Goal: Information Seeking & Learning: Learn about a topic

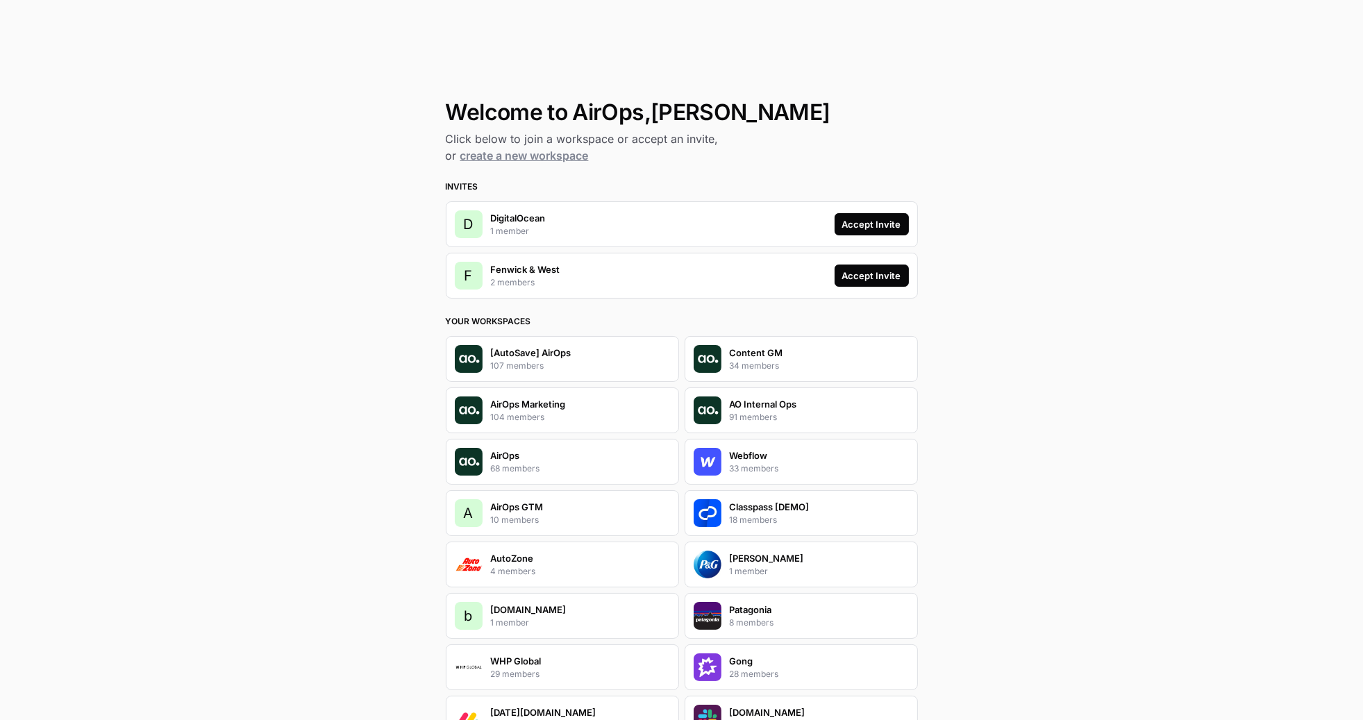
click at [870, 271] on div "Accept Invite" at bounding box center [871, 276] width 59 height 14
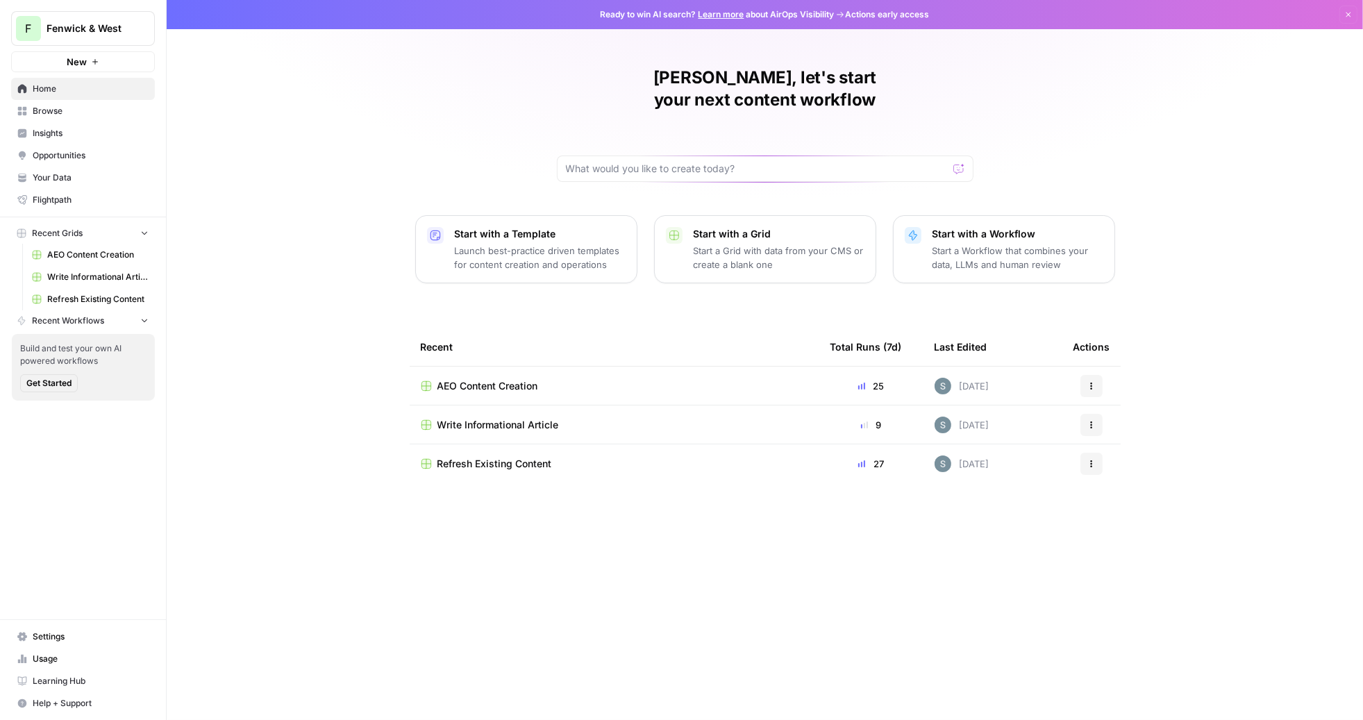
click at [117, 33] on span "Fenwick & West" at bounding box center [89, 29] width 84 height 14
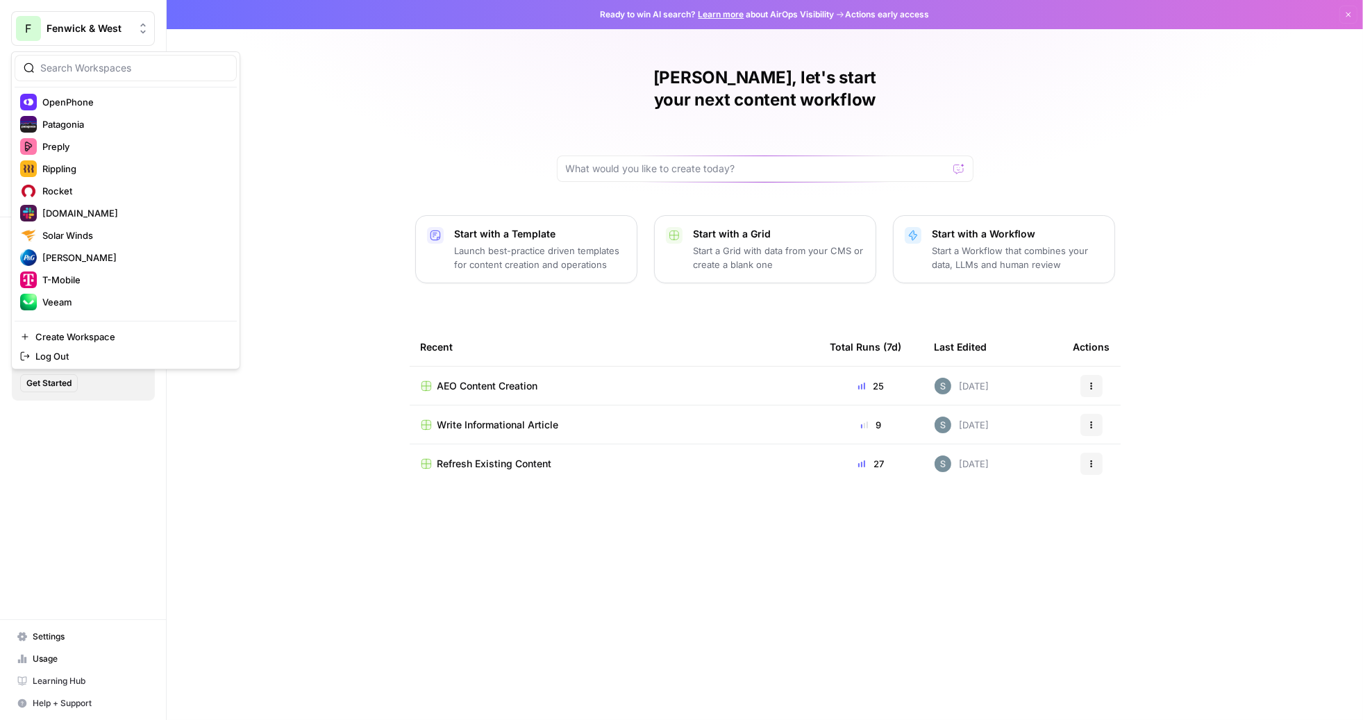
scroll to position [873, 0]
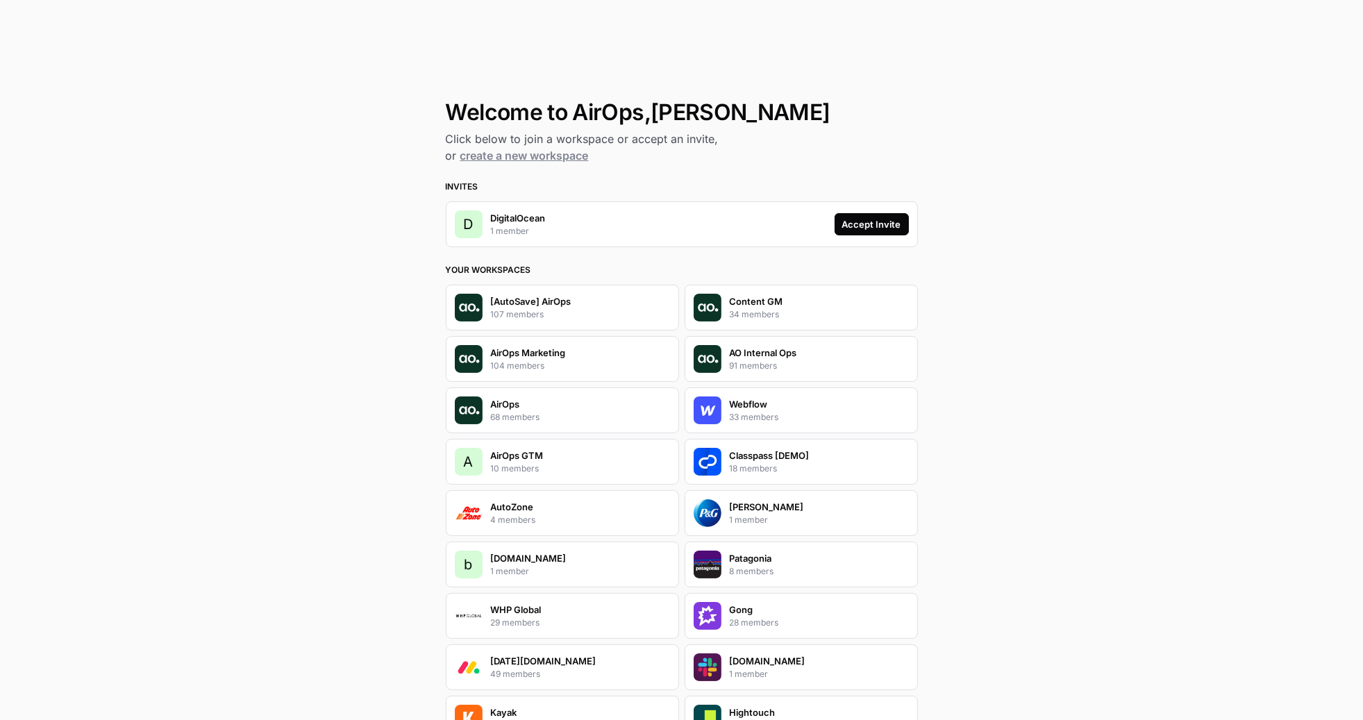
click at [869, 229] on div "Accept Invite" at bounding box center [871, 224] width 59 height 14
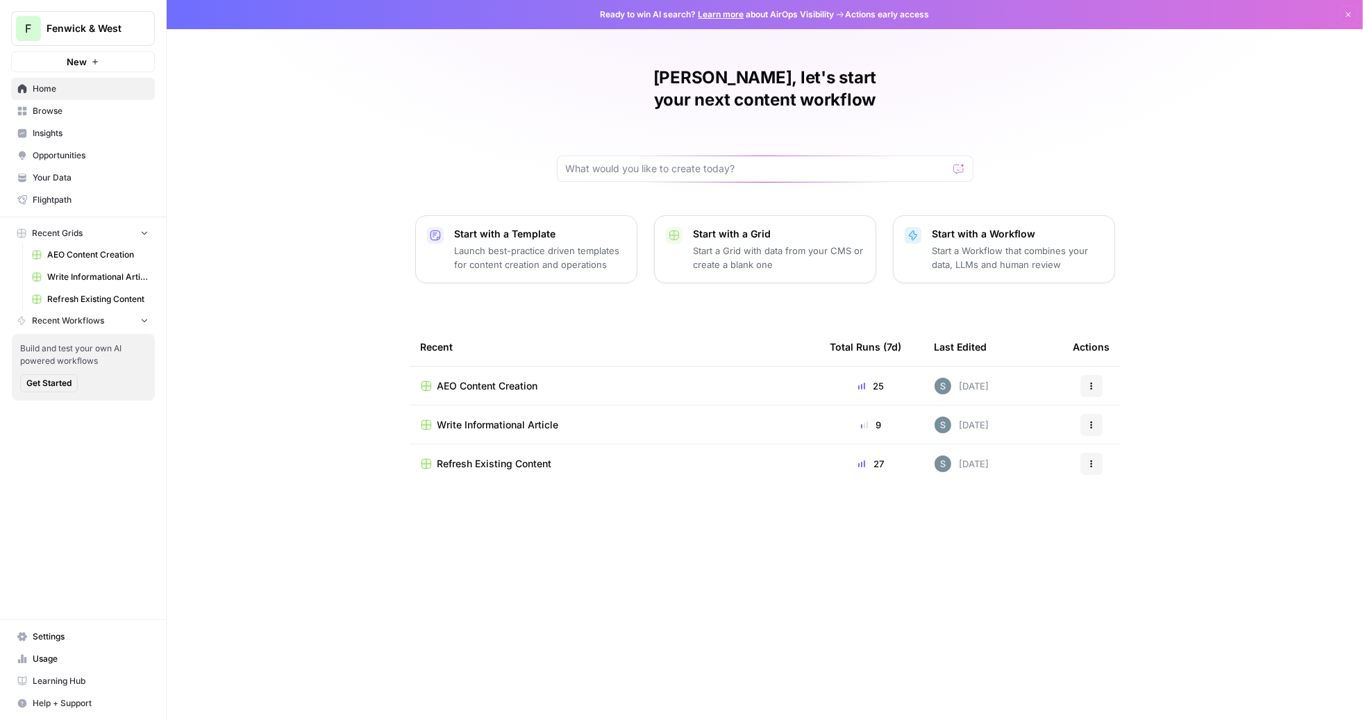
click at [72, 140] on link "Insights" at bounding box center [83, 133] width 144 height 22
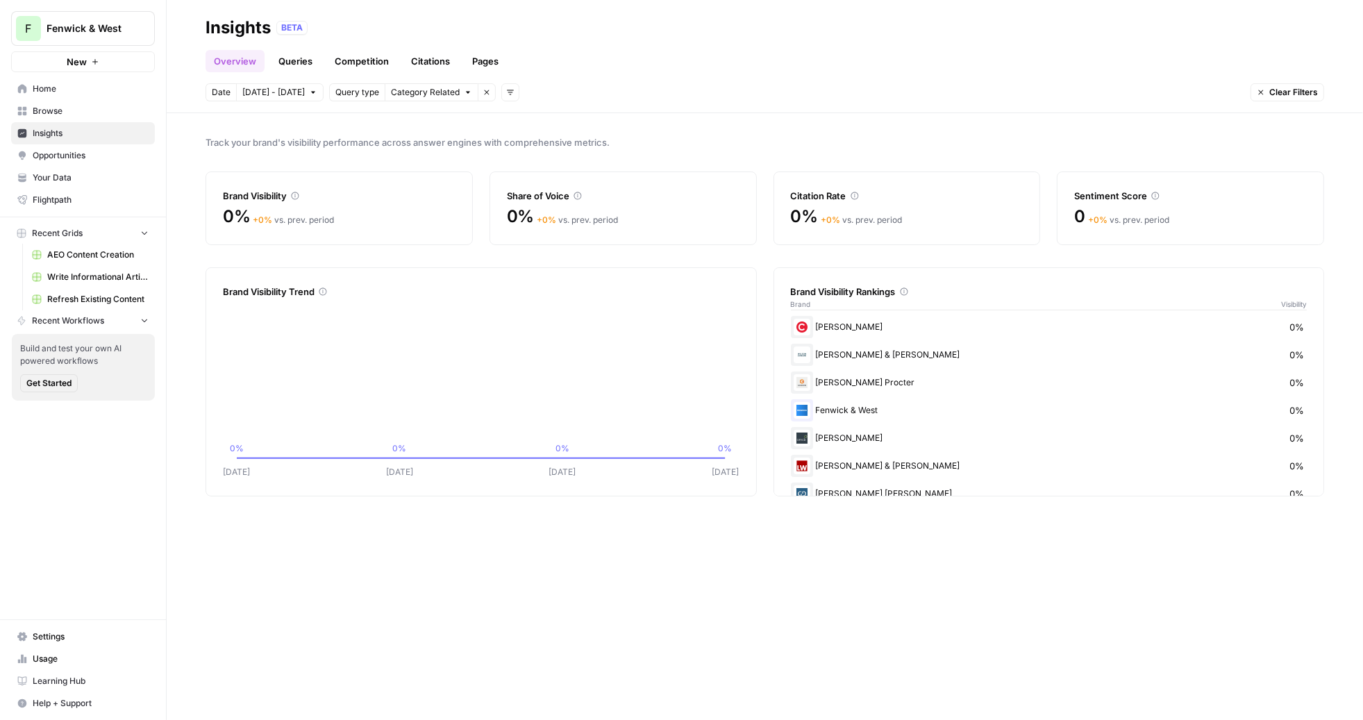
click at [285, 60] on link "Queries" at bounding box center [295, 61] width 51 height 22
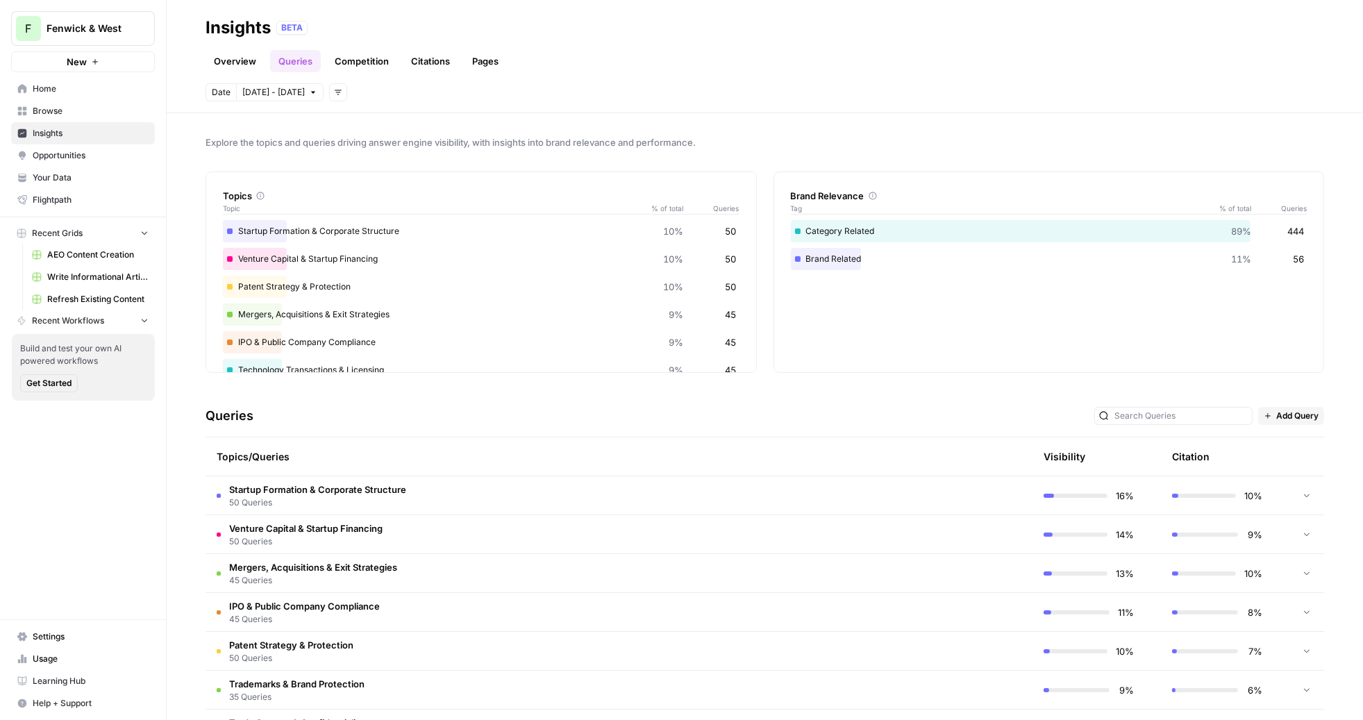
click at [230, 63] on link "Overview" at bounding box center [234, 61] width 59 height 22
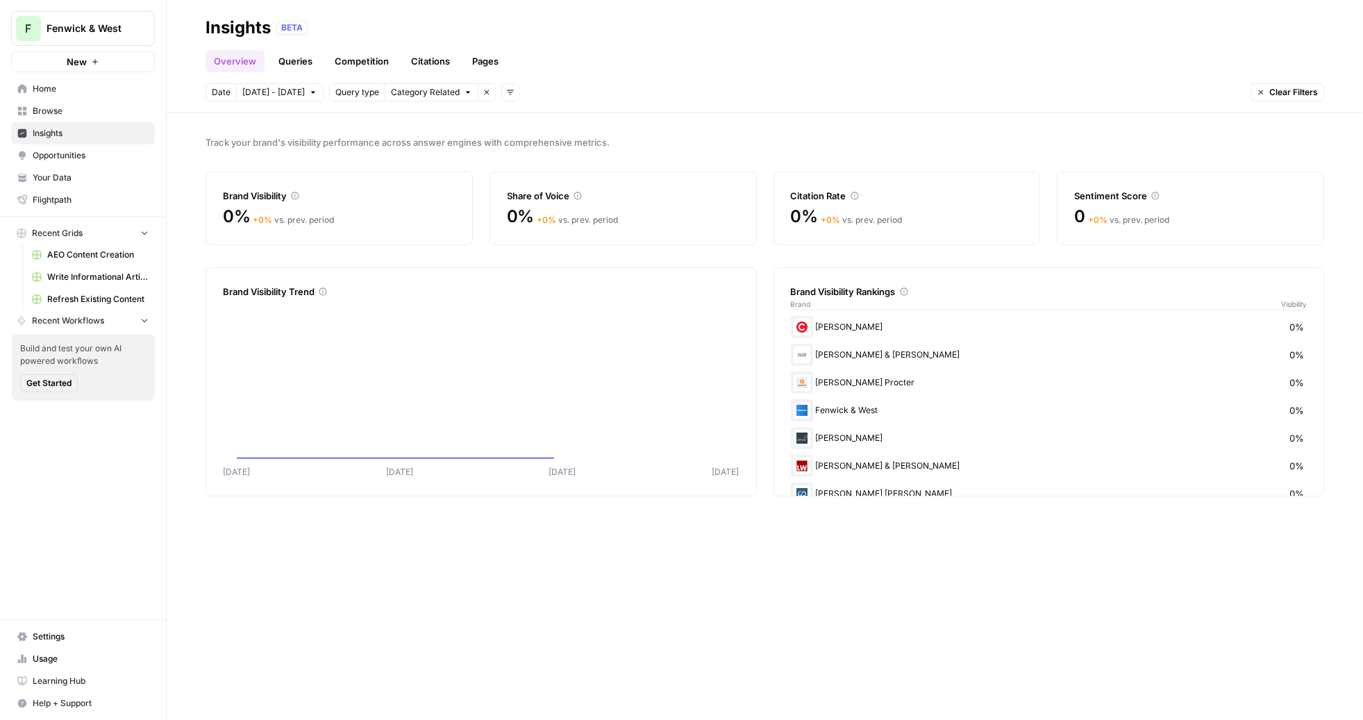
click at [274, 91] on span "Sep 30 - Oct 6" at bounding box center [273, 92] width 62 height 12
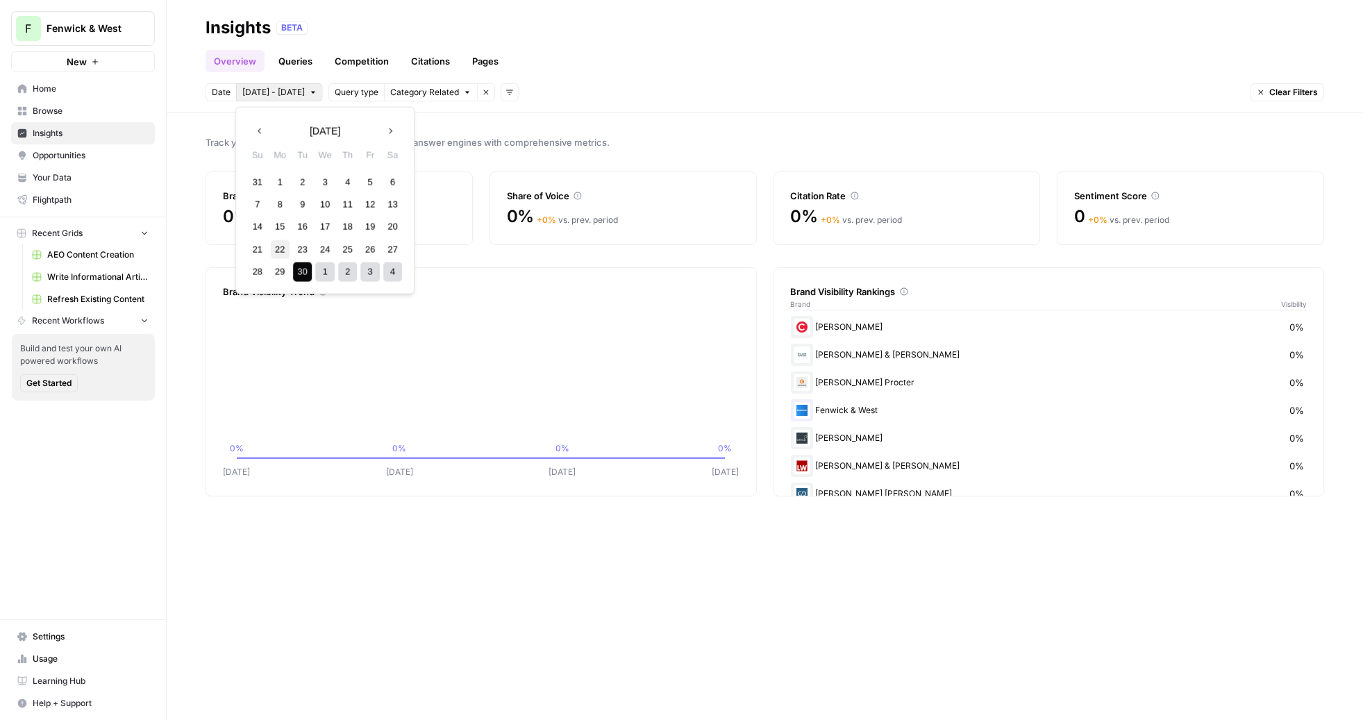
click at [277, 243] on div "22" at bounding box center [280, 249] width 19 height 19
click at [394, 273] on div "4" at bounding box center [392, 271] width 19 height 19
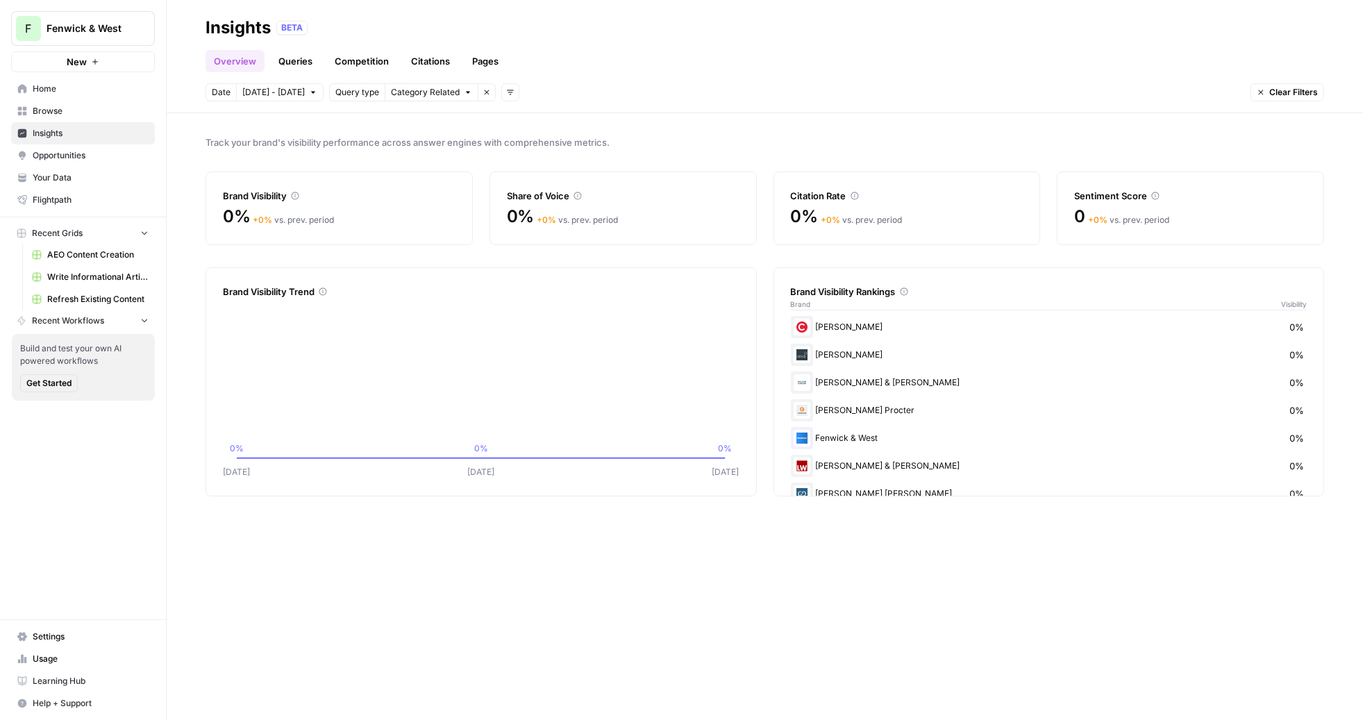
click at [293, 61] on link "Queries" at bounding box center [295, 61] width 51 height 22
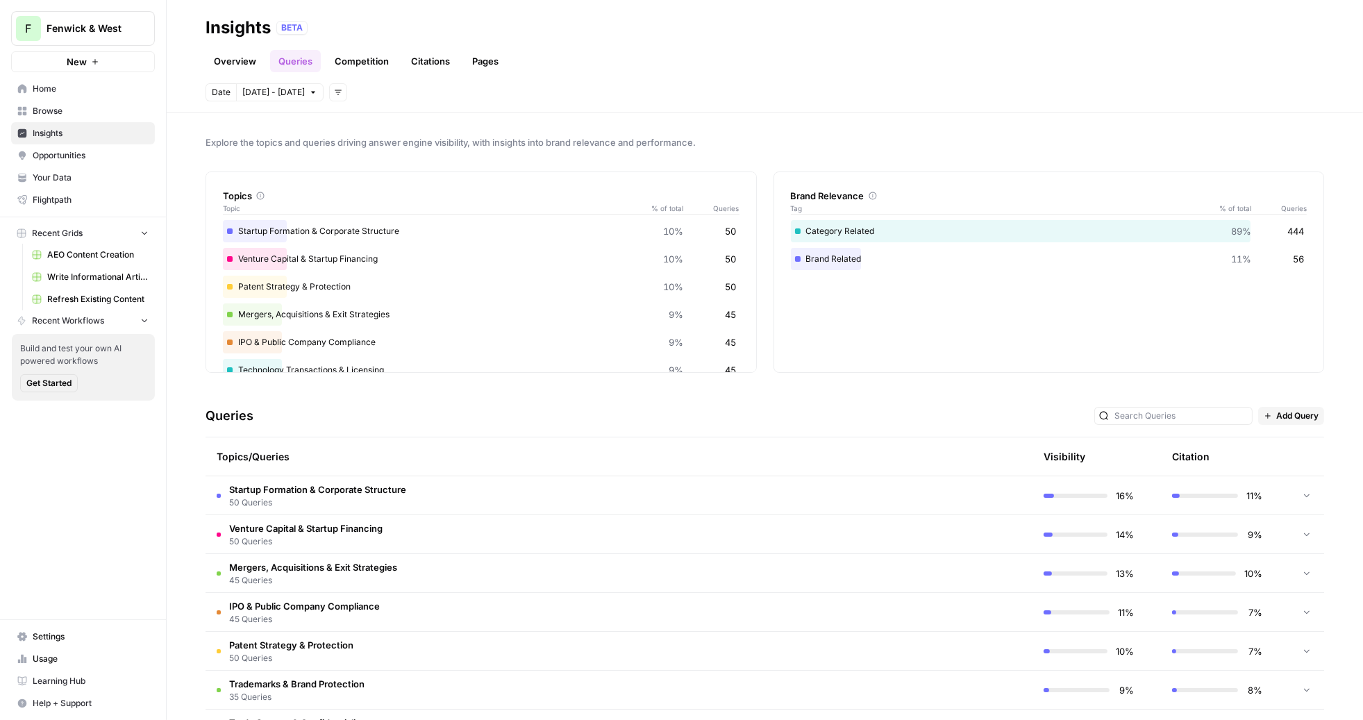
click at [704, 482] on td "Startup Formation & Corporate Structure 50 Queries" at bounding box center [552, 495] width 695 height 38
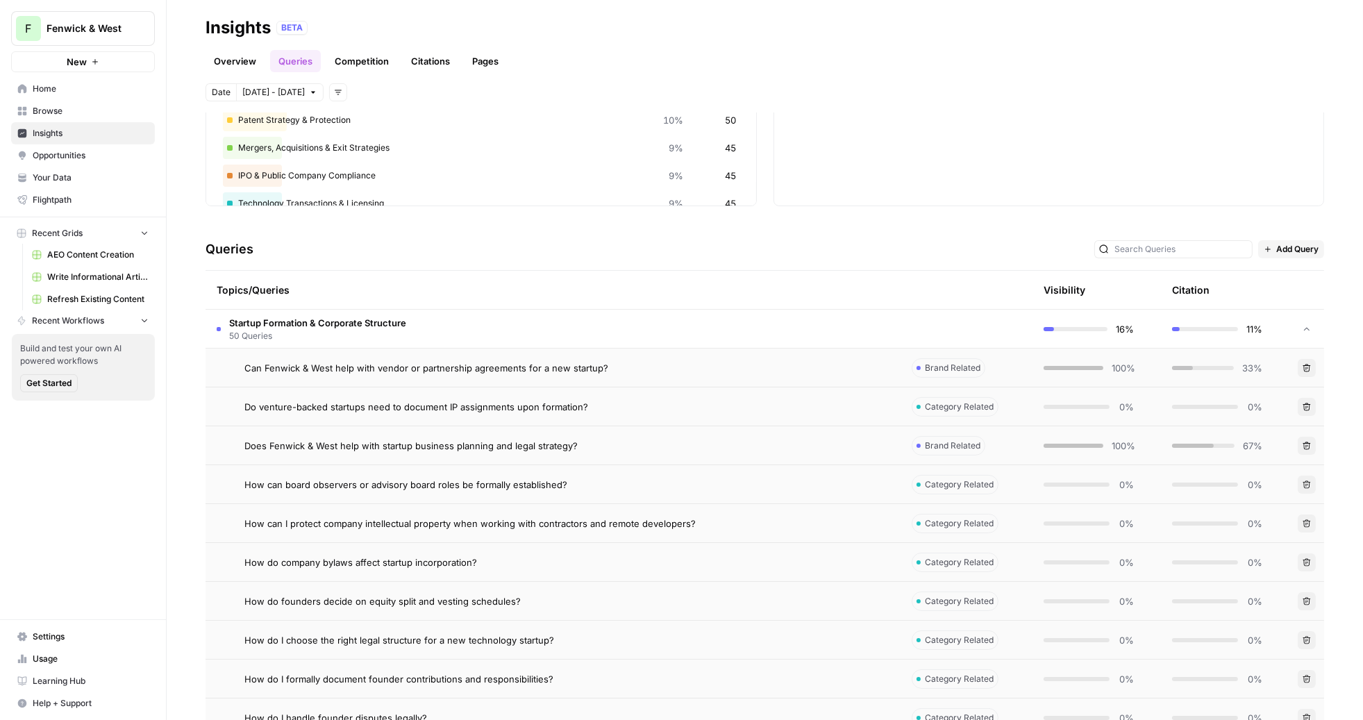
scroll to position [171, 0]
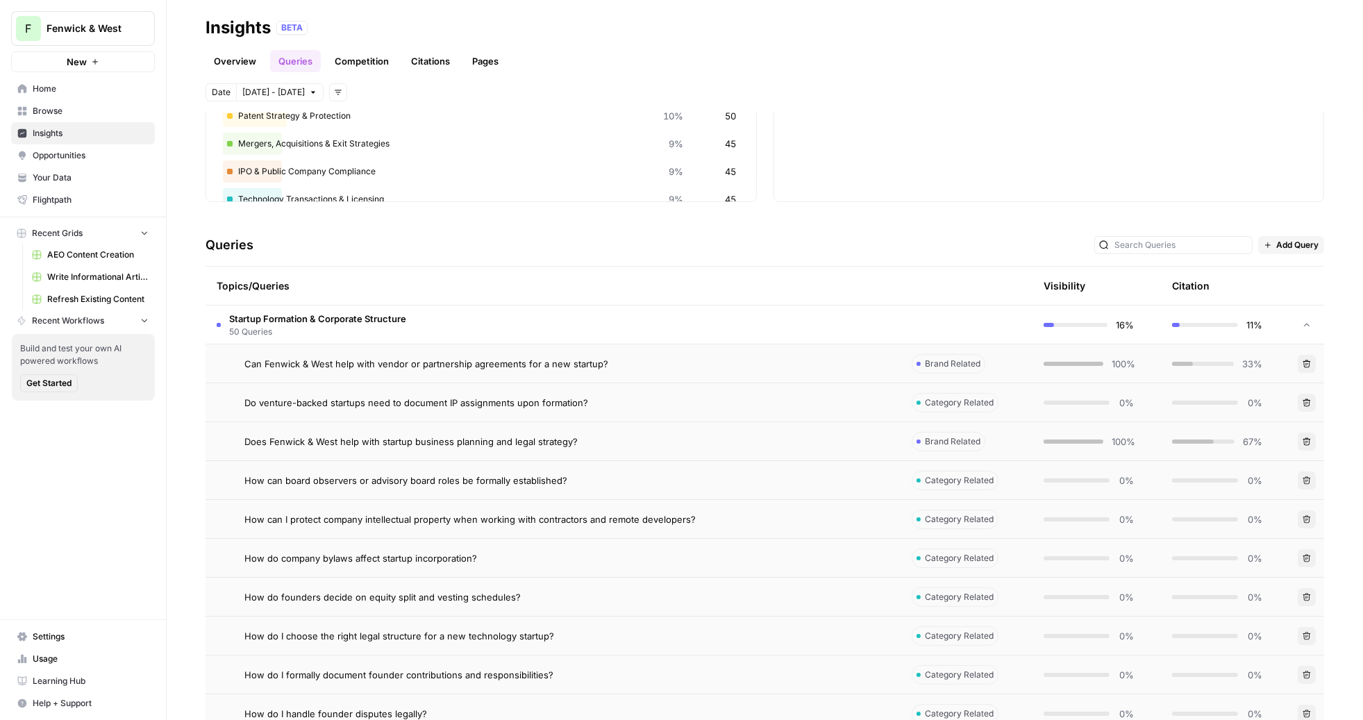
click at [663, 364] on div "Can Fenwick & West help with vendor or partnership agreements for a new startup?" at bounding box center [566, 364] width 645 height 14
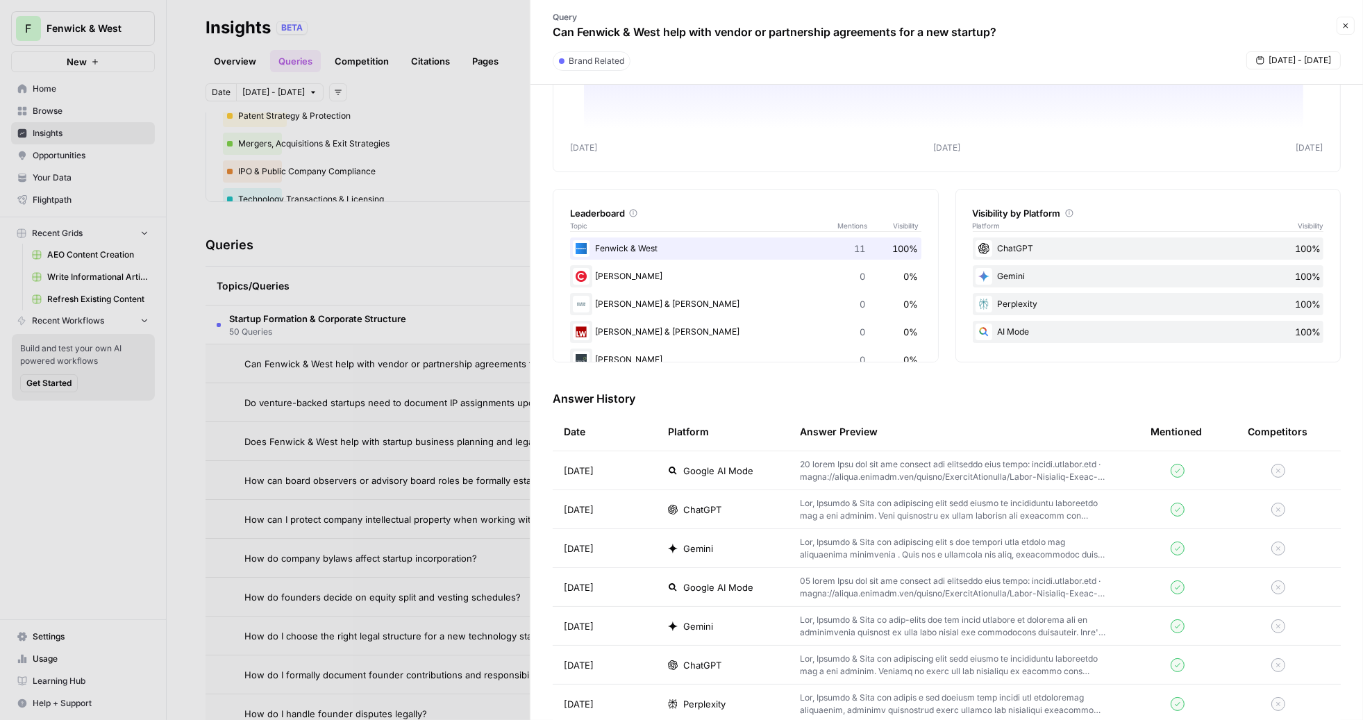
scroll to position [124, 0]
click at [885, 523] on td at bounding box center [964, 508] width 351 height 38
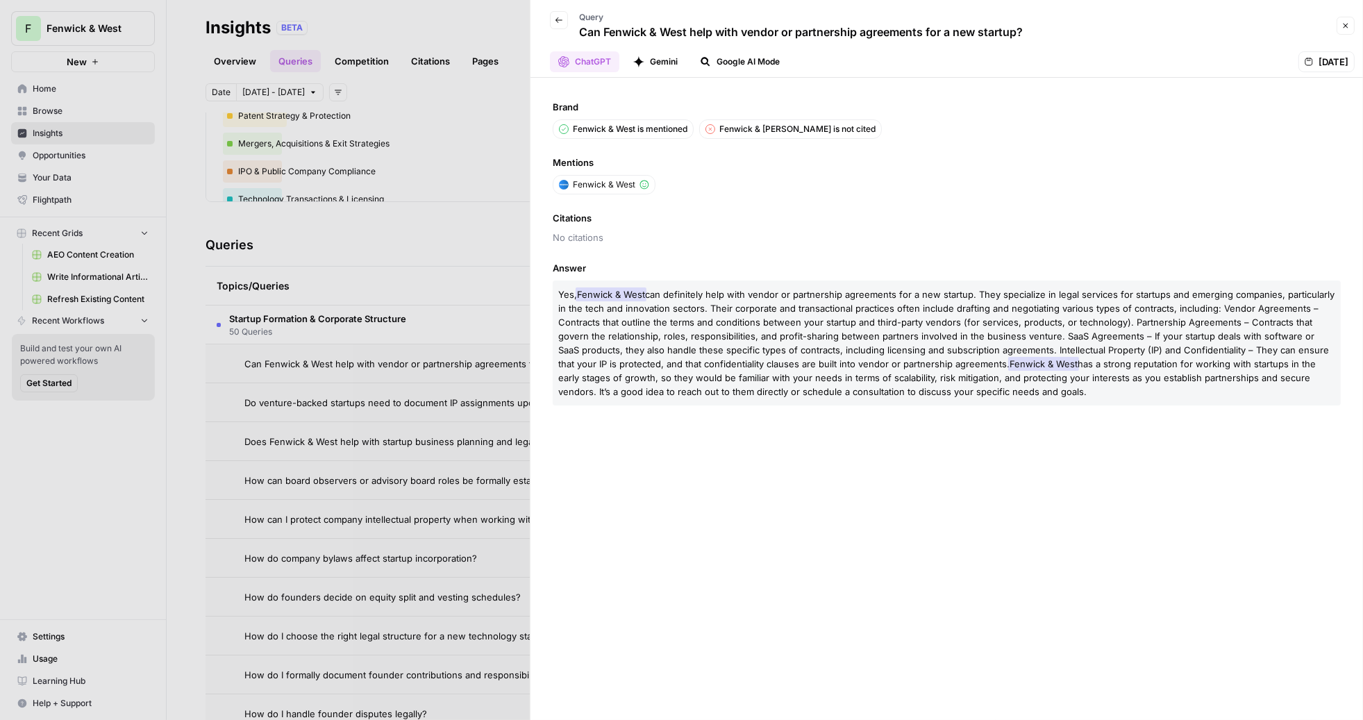
click at [848, 230] on span "No citations" at bounding box center [947, 237] width 788 height 14
click at [570, 233] on span "No citations" at bounding box center [947, 237] width 788 height 14
click at [433, 235] on div at bounding box center [681, 360] width 1363 height 720
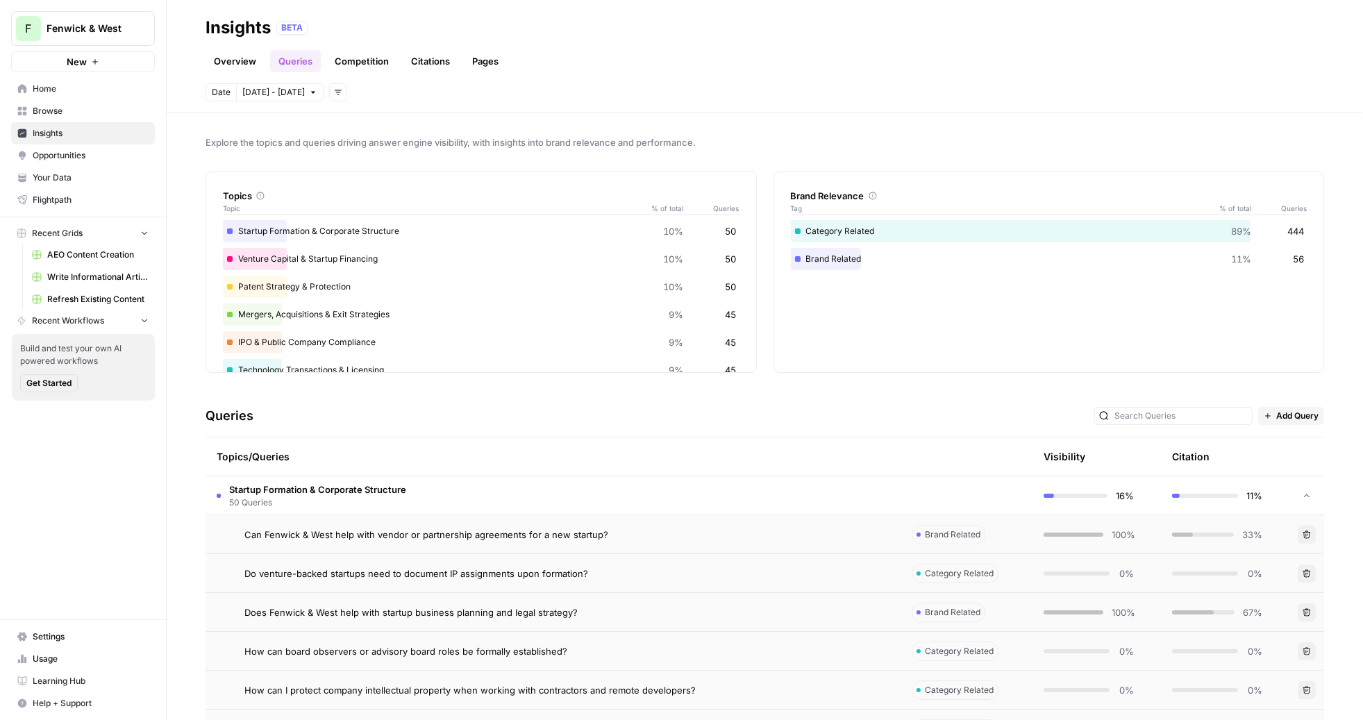
click at [501, 149] on div "Explore the topics and queries driving answer engine visibility, with insights …" at bounding box center [765, 416] width 1196 height 607
click at [238, 62] on link "Overview" at bounding box center [234, 61] width 59 height 22
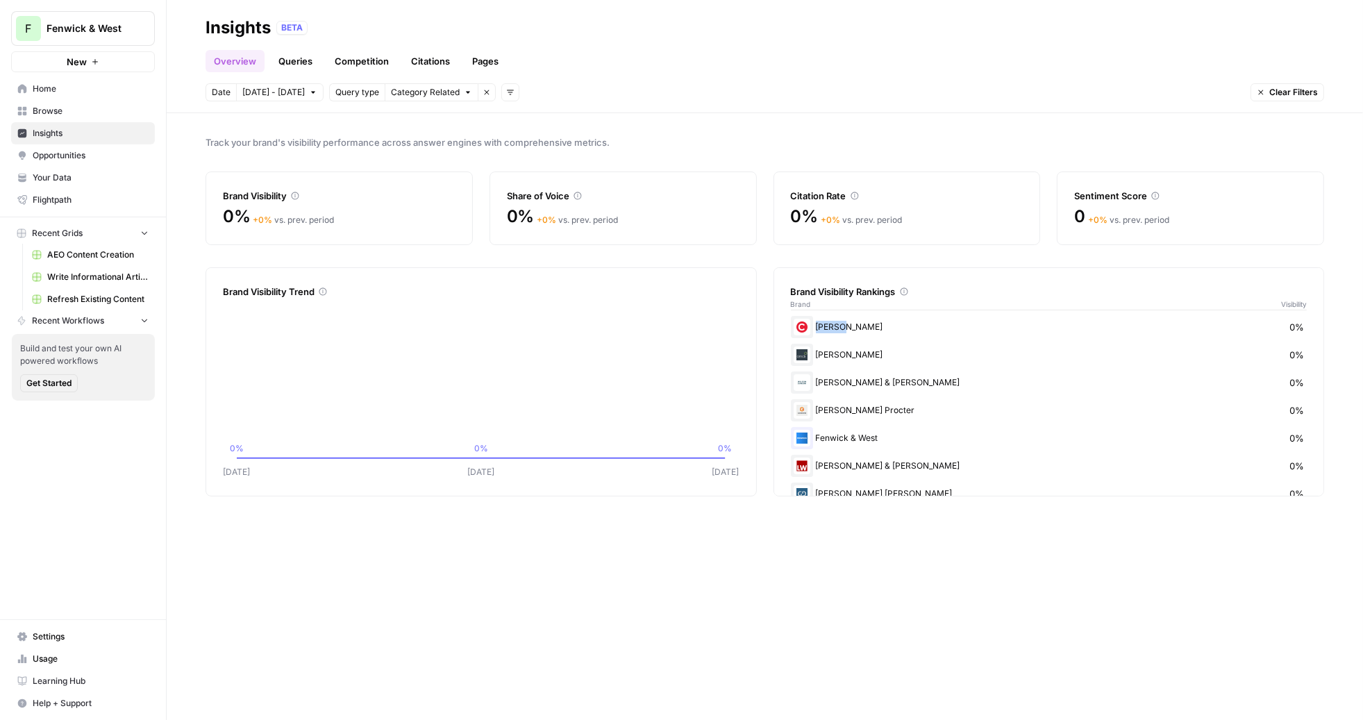
drag, startPoint x: 818, startPoint y: 330, endPoint x: 848, endPoint y: 328, distance: 30.6
click at [848, 328] on div "Cooley 0%" at bounding box center [1049, 327] width 516 height 22
click at [788, 537] on div "Track your brand's visibility performance across answer engines with comprehens…" at bounding box center [765, 416] width 1196 height 607
click at [294, 57] on link "Queries" at bounding box center [295, 61] width 51 height 22
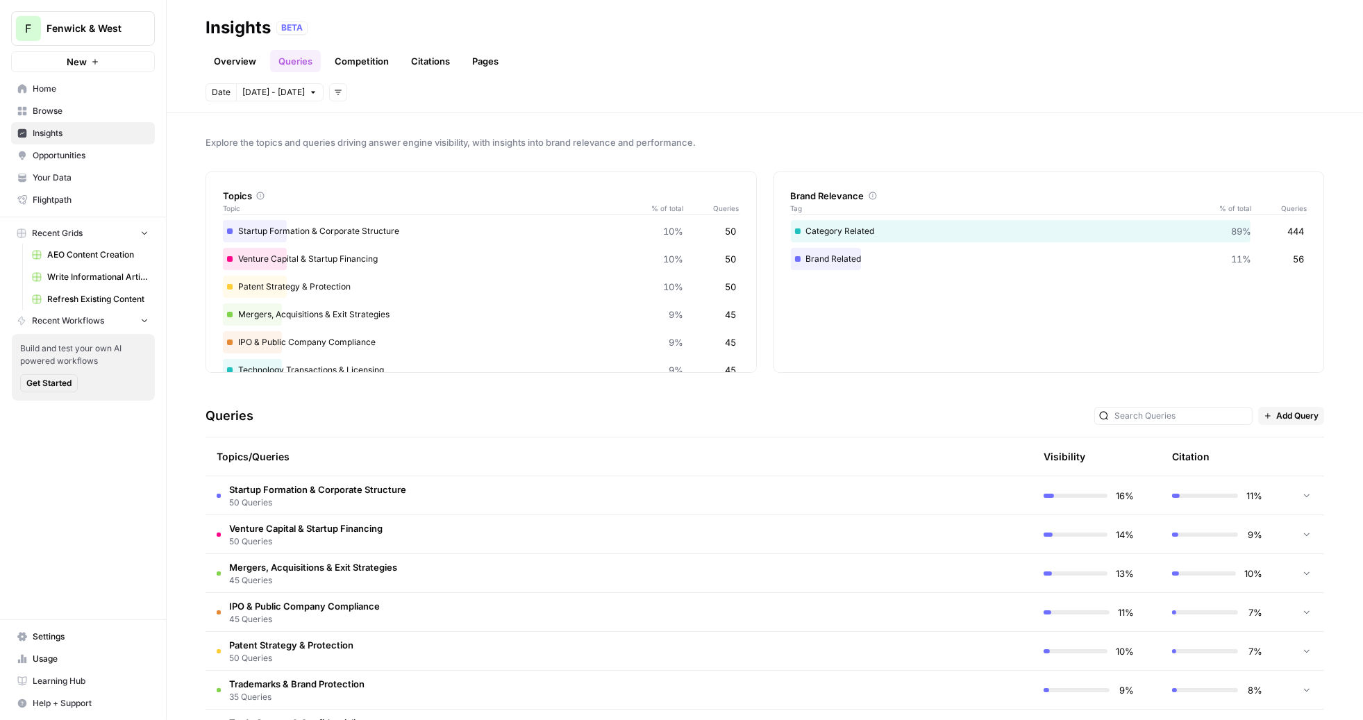
click at [343, 476] on td "Startup Formation & Corporate Structure 50 Queries" at bounding box center [552, 495] width 695 height 38
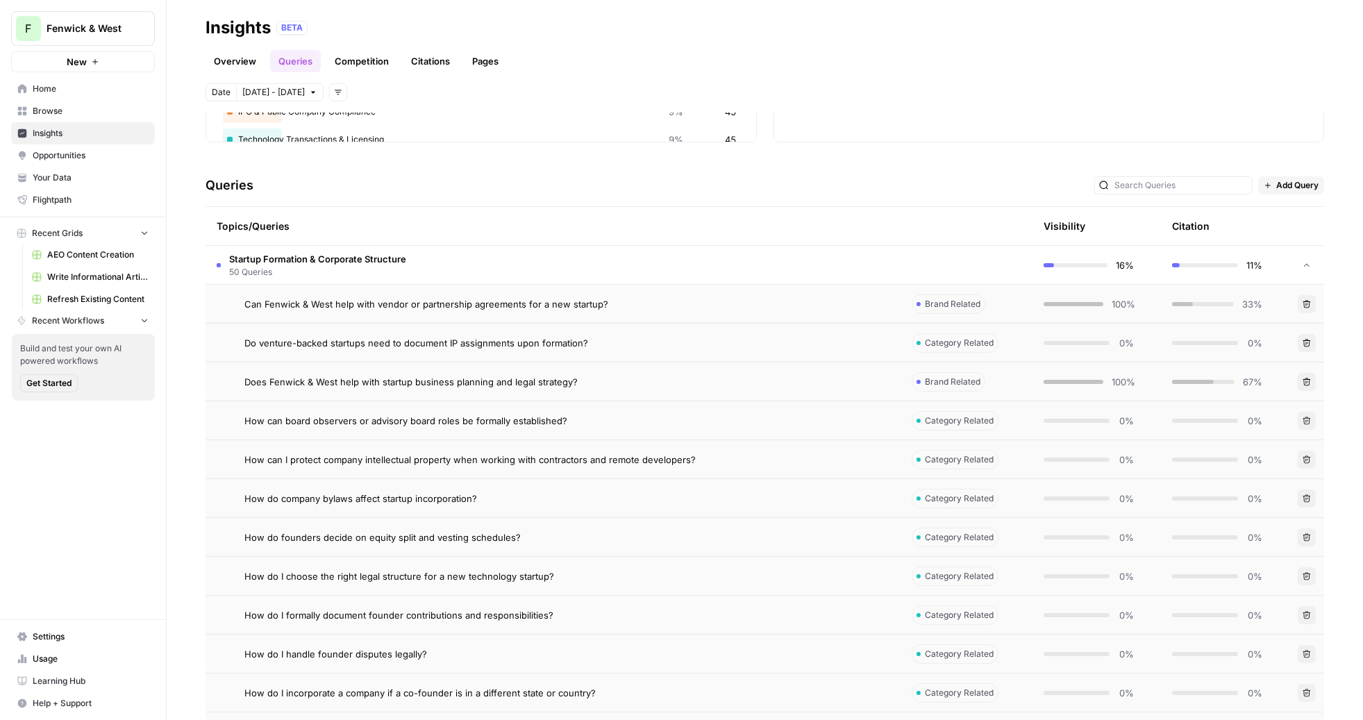
scroll to position [231, 0]
click at [455, 347] on span "Do venture-backed startups need to document IP assignments upon formation?" at bounding box center [416, 342] width 344 height 14
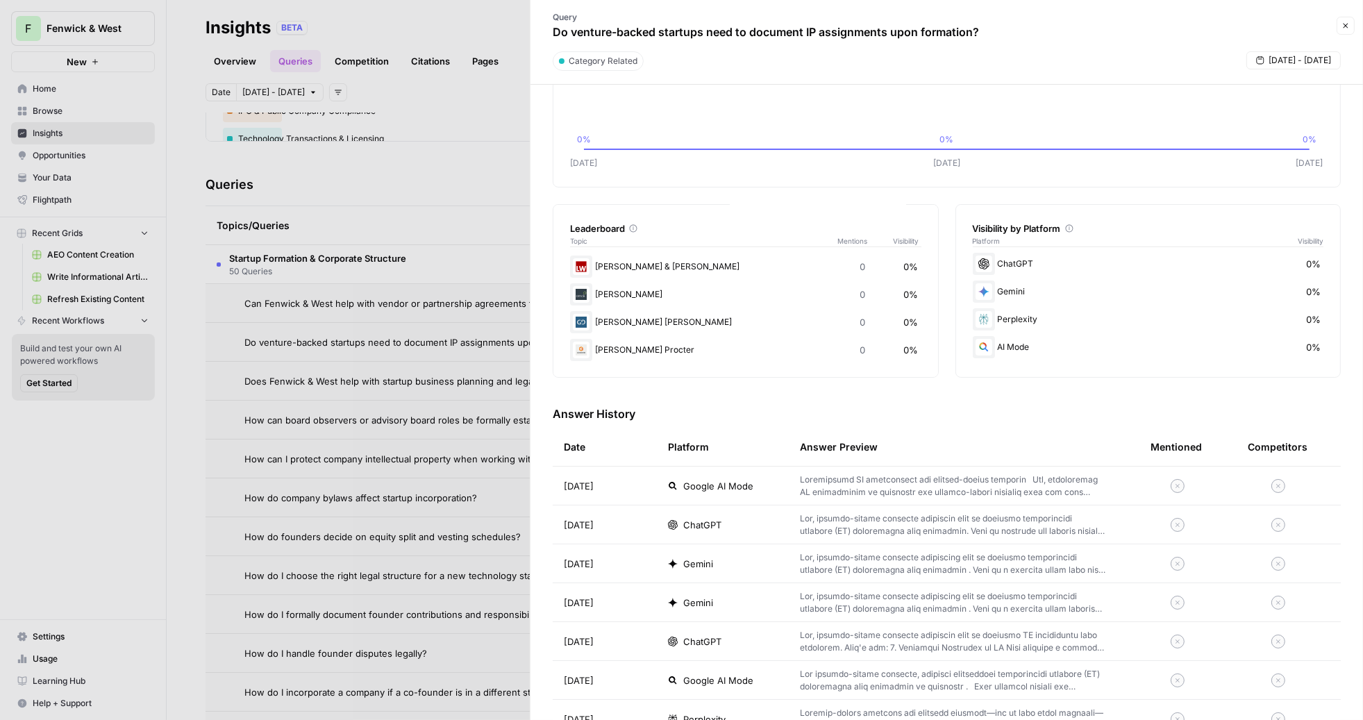
scroll to position [126, 0]
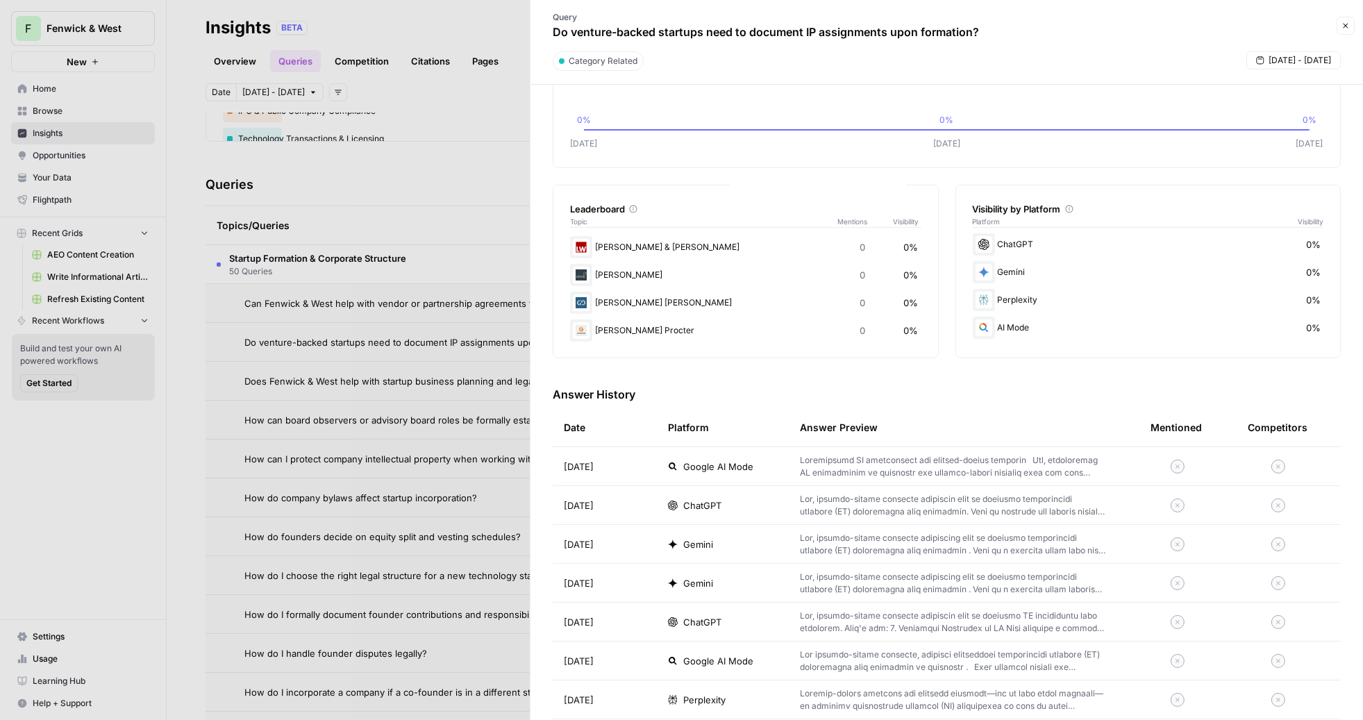
click at [778, 489] on td "ChatGPT" at bounding box center [723, 505] width 132 height 38
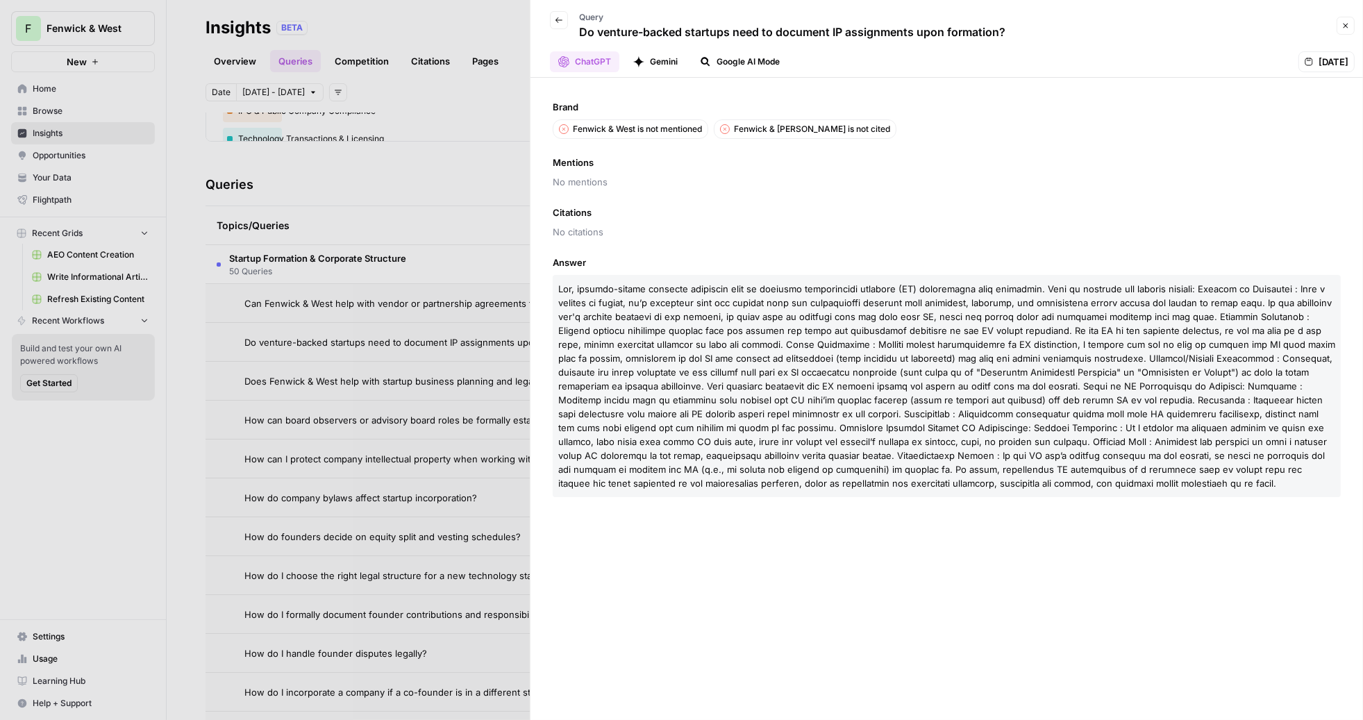
click at [496, 196] on div at bounding box center [681, 360] width 1363 height 720
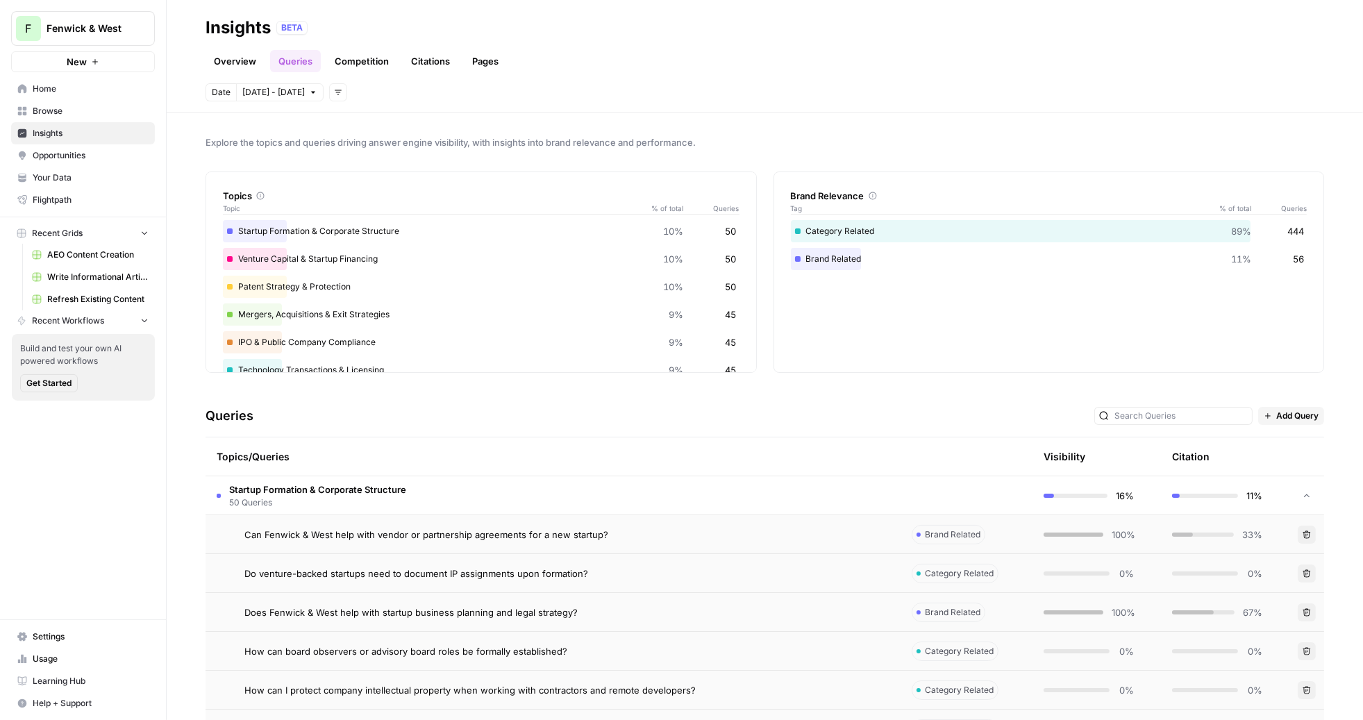
click at [235, 58] on link "Overview" at bounding box center [234, 61] width 59 height 22
